Goal: Information Seeking & Learning: Learn about a topic

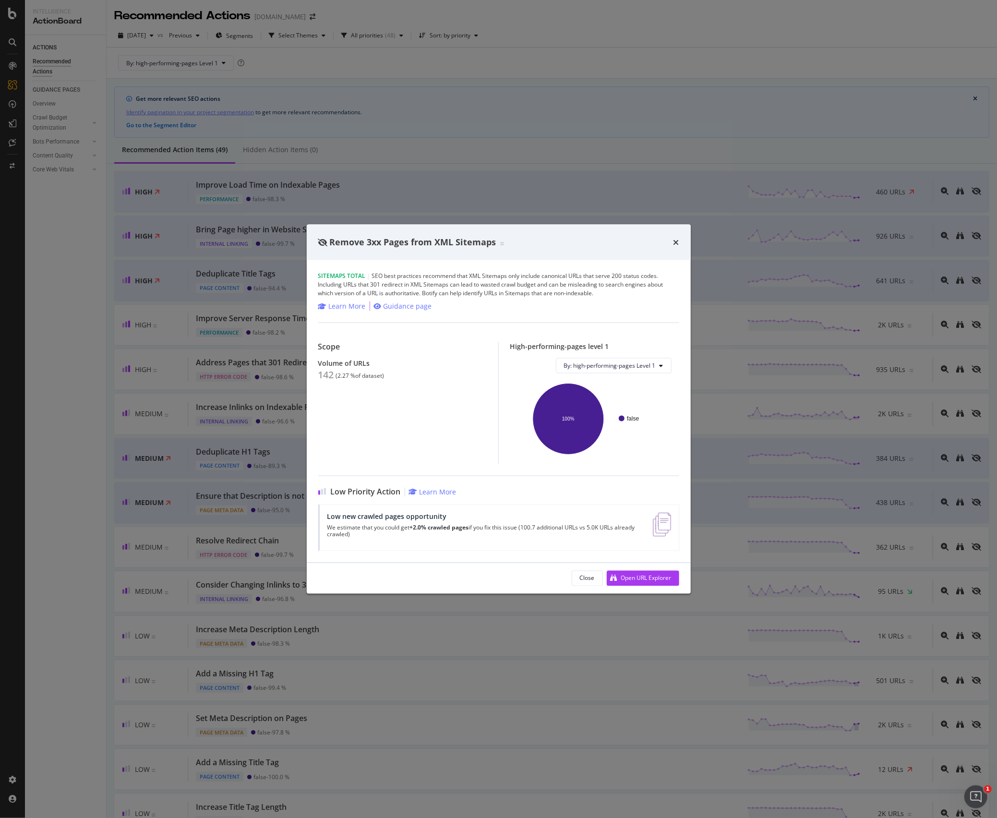
scroll to position [1010, 0]
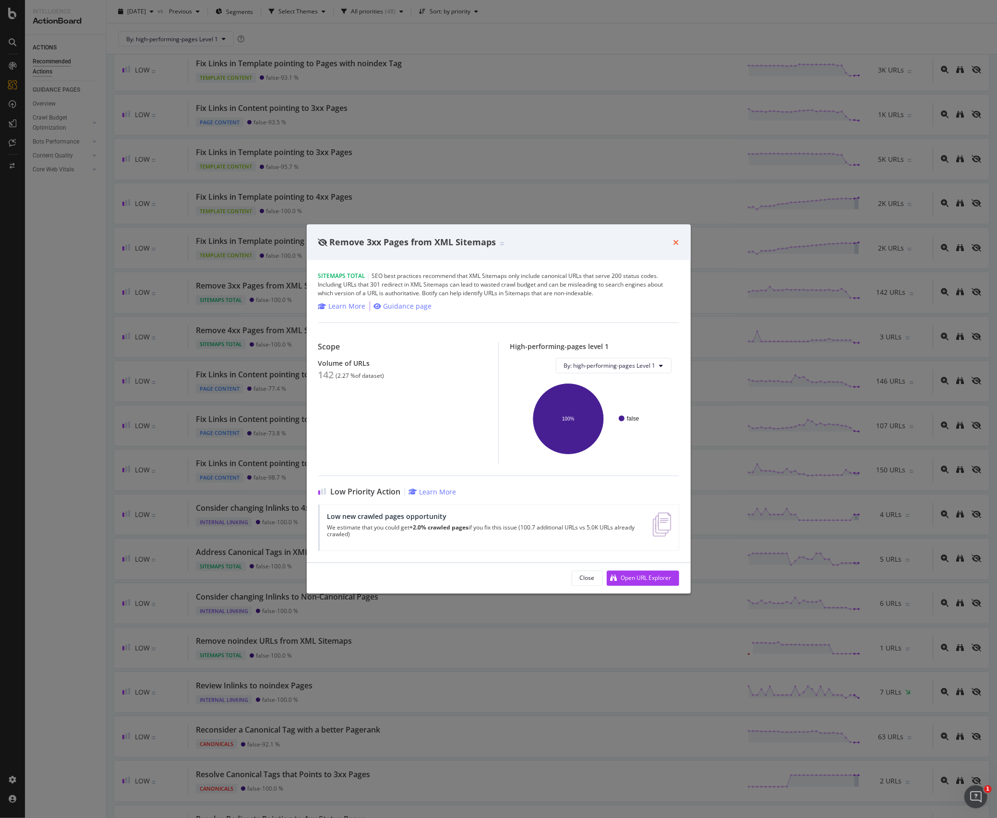
click at [675, 240] on icon "times" at bounding box center [677, 242] width 6 height 8
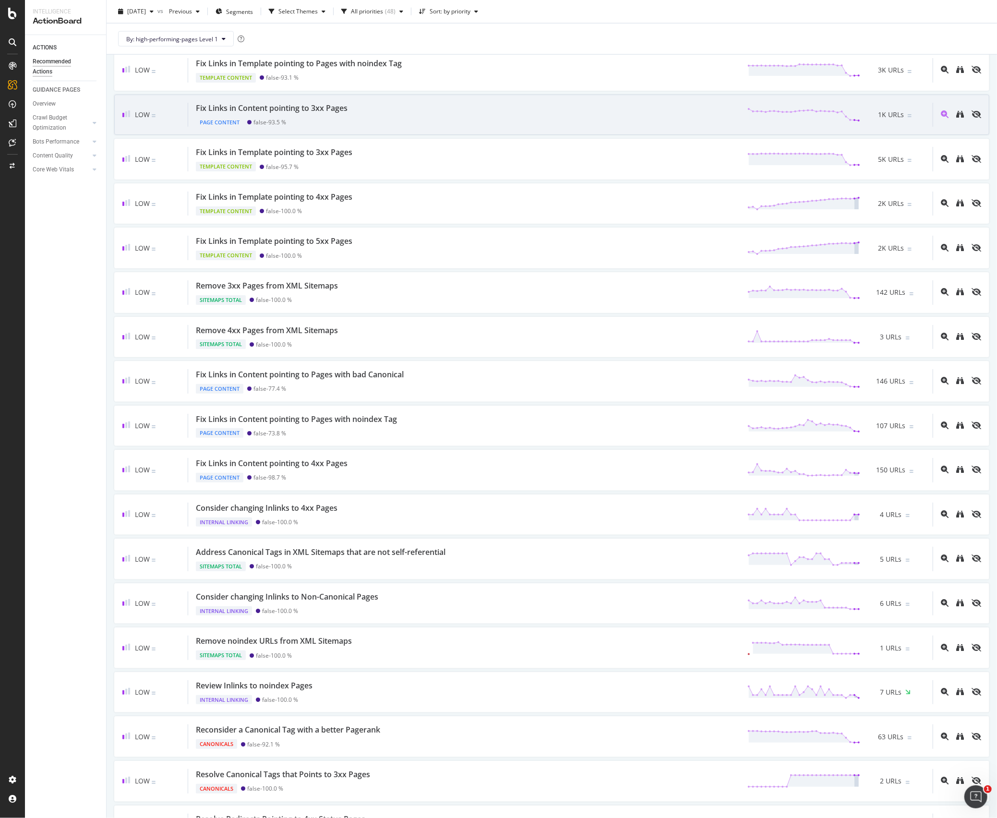
click at [293, 114] on div "Fix Links in Content pointing to 3xx Pages" at bounding box center [272, 108] width 152 height 11
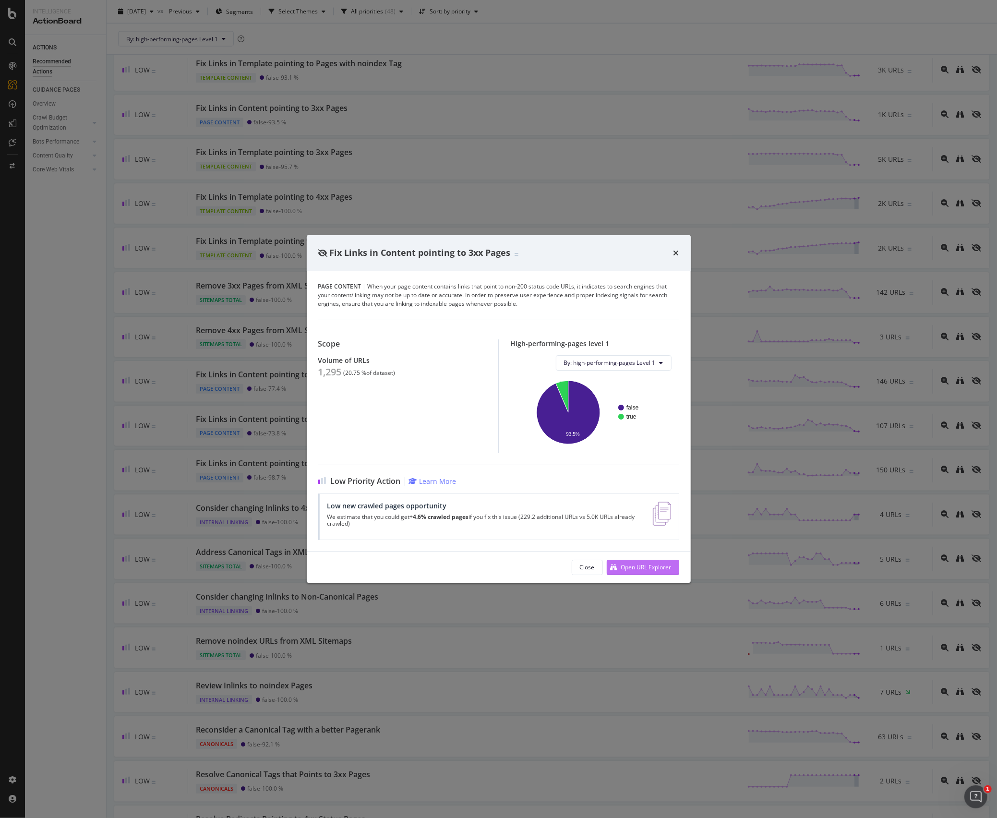
click at [645, 569] on div "Open URL Explorer" at bounding box center [646, 567] width 50 height 8
